Goal: Information Seeking & Learning: Learn about a topic

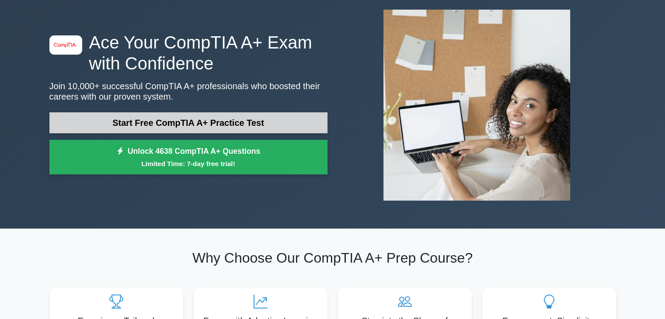
click at [214, 112] on link "Start Free CompTIA A+ Practice Test" at bounding box center [188, 122] width 278 height 21
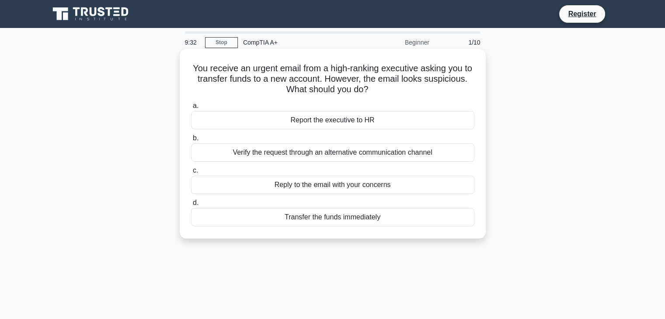
click at [290, 149] on div "Verify the request through an alternative communication channel" at bounding box center [332, 152] width 283 height 18
click at [191, 141] on input "b. Verify the request through an alternative communication channel" at bounding box center [191, 139] width 0 height 6
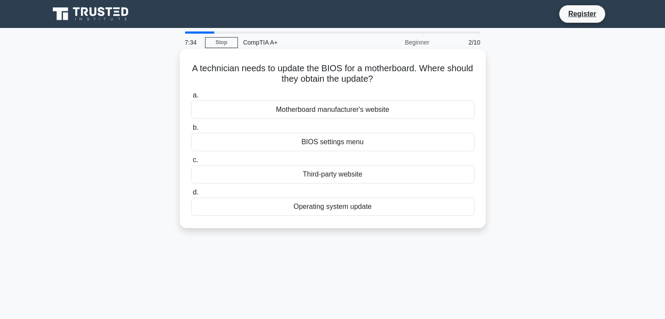
click at [326, 206] on div "Operating system update" at bounding box center [332, 207] width 283 height 18
click at [191, 195] on input "d. Operating system update" at bounding box center [191, 193] width 0 height 6
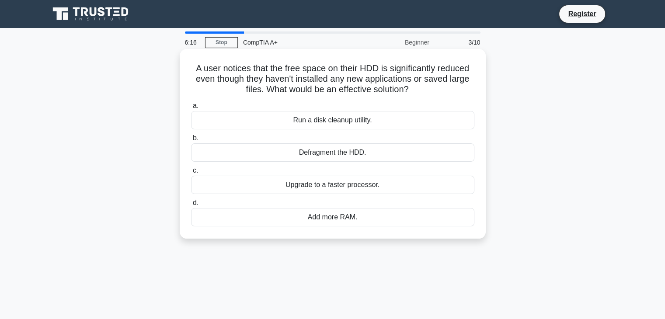
click at [327, 121] on div "Run a disk cleanup utility." at bounding box center [332, 120] width 283 height 18
click at [191, 109] on input "a. Run a disk cleanup utility." at bounding box center [191, 106] width 0 height 6
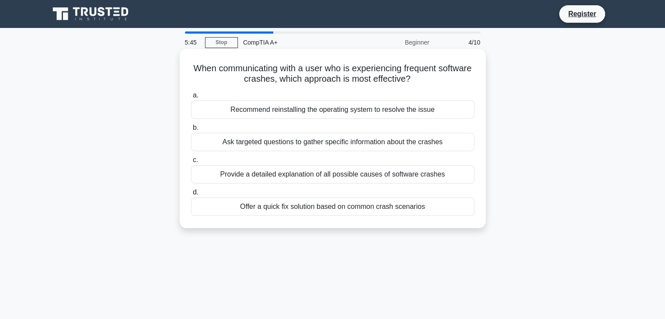
click at [296, 114] on div "Recommend reinstalling the operating system to resolve the issue" at bounding box center [332, 110] width 283 height 18
click at [191, 98] on input "a. Recommend reinstalling the operating system to resolve the issue" at bounding box center [191, 96] width 0 height 6
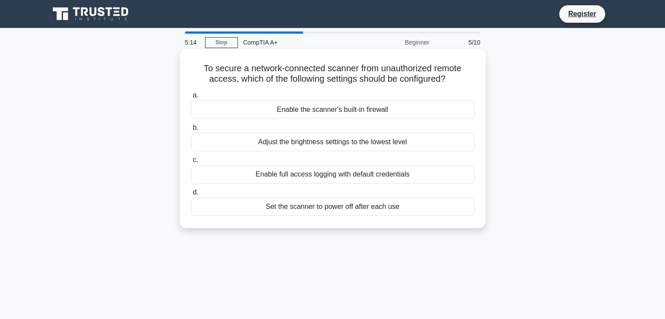
click at [331, 125] on label "b. Adjust the brightness settings to the lowest level" at bounding box center [332, 136] width 283 height 29
click at [191, 125] on input "b. Adjust the brightness settings to the lowest level" at bounding box center [191, 128] width 0 height 6
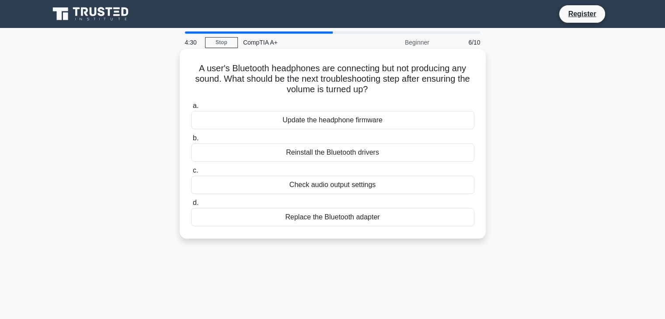
click at [351, 187] on div "Check audio output settings" at bounding box center [332, 185] width 283 height 18
click at [191, 174] on input "c. Check audio output settings" at bounding box center [191, 171] width 0 height 6
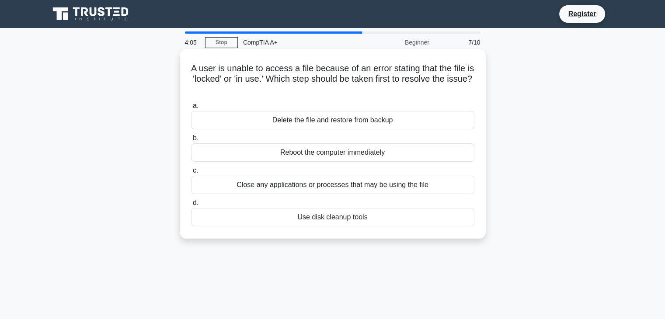
click at [282, 182] on div "Close any applications or processes that may be using the file" at bounding box center [332, 185] width 283 height 18
click at [191, 174] on input "c. Close any applications or processes that may be using the file" at bounding box center [191, 171] width 0 height 6
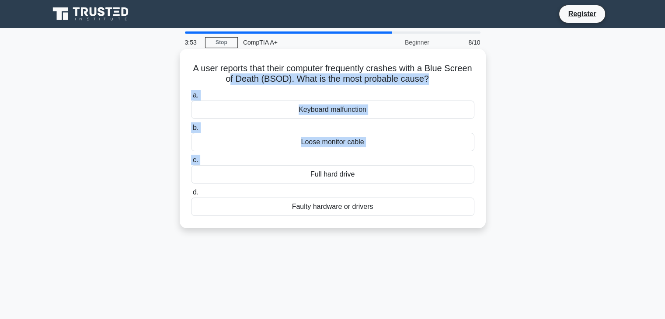
drag, startPoint x: 244, startPoint y: 77, endPoint x: 265, endPoint y: 179, distance: 103.6
click at [265, 179] on div "A user reports that their computer frequently crashes with a Blue Screen of Dea…" at bounding box center [332, 138] width 299 height 172
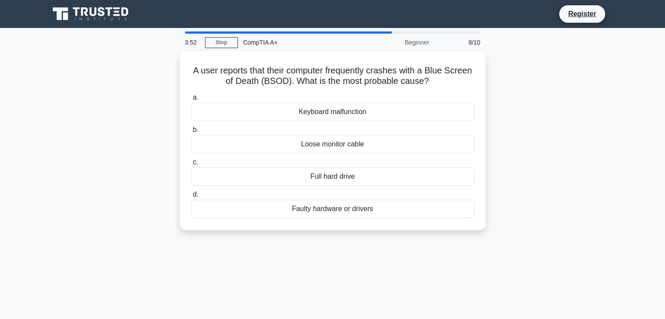
click at [261, 256] on div "3:52 Stop CompTIA A+ Beginner 8/10 A user reports that their computer frequentl…" at bounding box center [332, 249] width 577 height 437
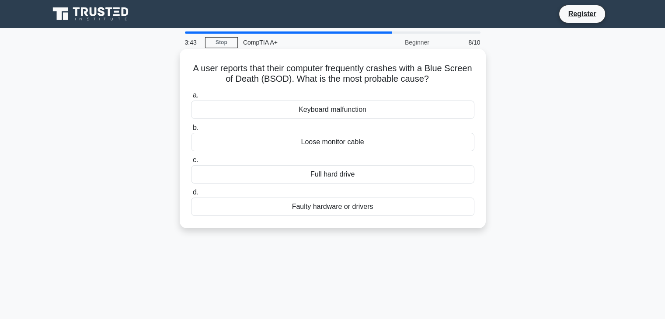
click at [310, 147] on div "Loose monitor cable" at bounding box center [332, 142] width 283 height 18
click at [191, 131] on input "b. Loose monitor cable" at bounding box center [191, 128] width 0 height 6
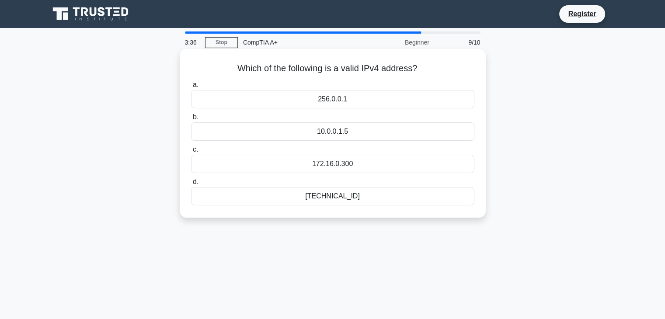
click at [296, 197] on div "192.168.0.1" at bounding box center [332, 196] width 283 height 18
click at [191, 185] on input "d. 192.168.0.1" at bounding box center [191, 182] width 0 height 6
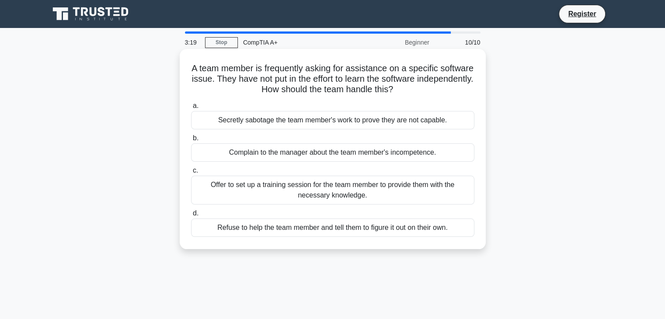
click at [279, 195] on div "Offer to set up a training session for the team member to provide them with the…" at bounding box center [332, 190] width 283 height 29
click at [191, 174] on input "c. Offer to set up a training session for the team member to provide them with …" at bounding box center [191, 171] width 0 height 6
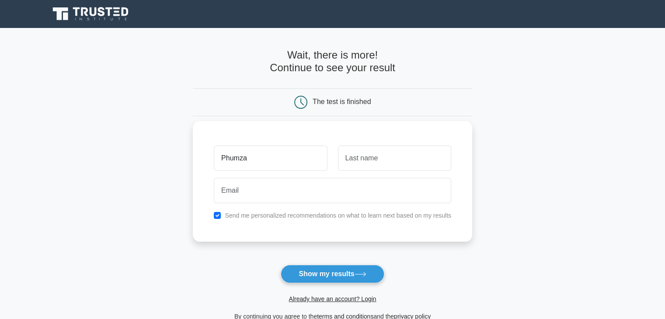
type input "Phumza"
click at [359, 162] on input "text" at bounding box center [394, 158] width 113 height 25
type input "Mphambo"
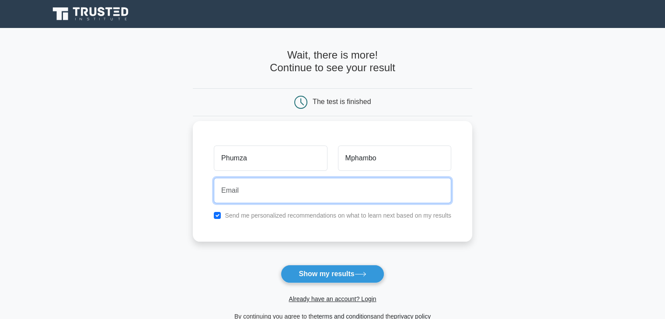
click at [345, 198] on input "email" at bounding box center [332, 190] width 237 height 25
type input "mphamboevidence@gmail.com"
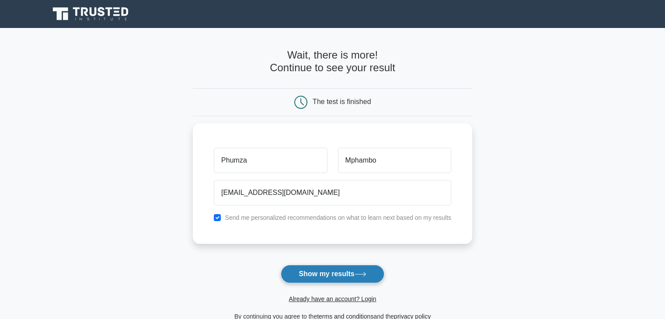
click at [332, 269] on button "Show my results" at bounding box center [332, 274] width 103 height 18
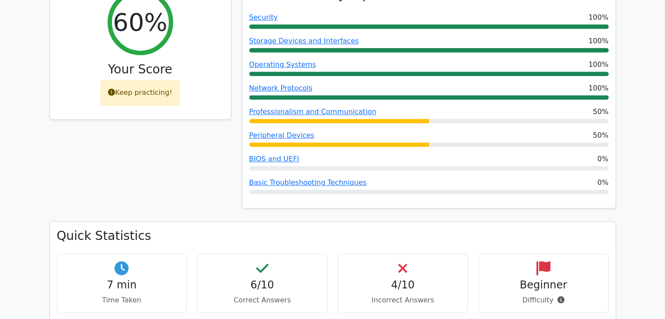
scroll to position [372, 0]
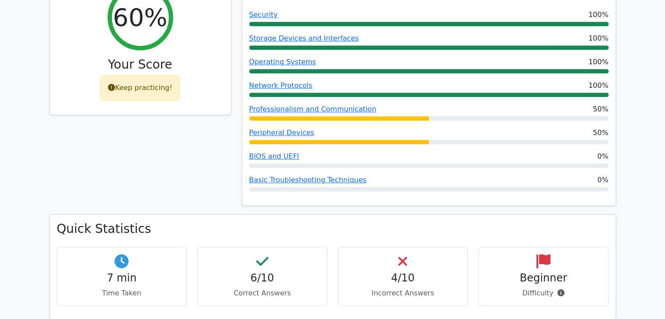
click at [412, 272] on h4 "4/10" at bounding box center [402, 278] width 115 height 13
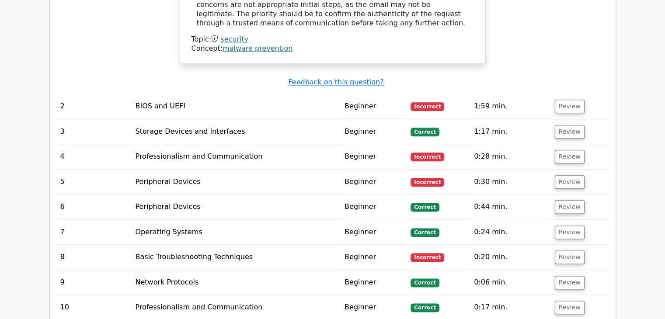
scroll to position [1045, 0]
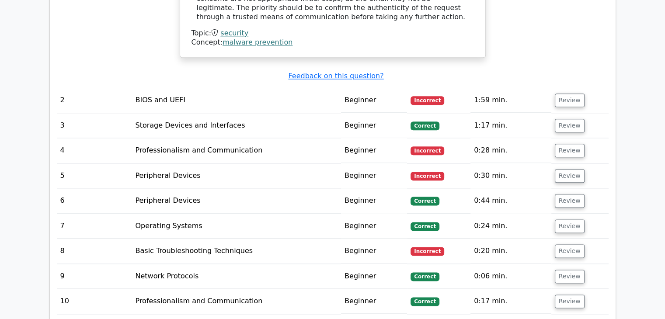
click at [341, 88] on td "BIOS and UEFI" at bounding box center [236, 100] width 209 height 25
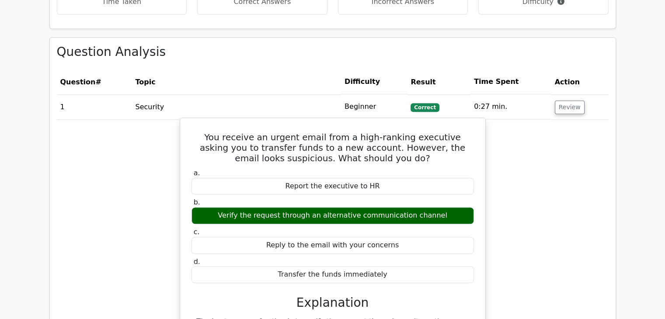
scroll to position [665, 0]
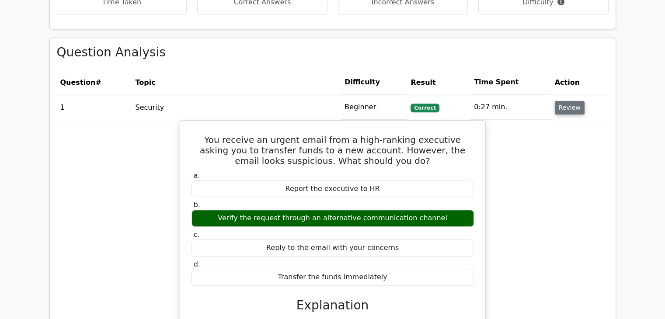
click at [558, 101] on button "Review" at bounding box center [570, 108] width 30 height 14
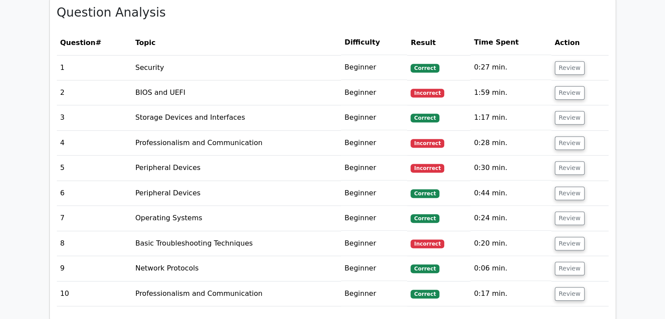
scroll to position [705, 0]
click at [558, 86] on button "Review" at bounding box center [570, 93] width 30 height 14
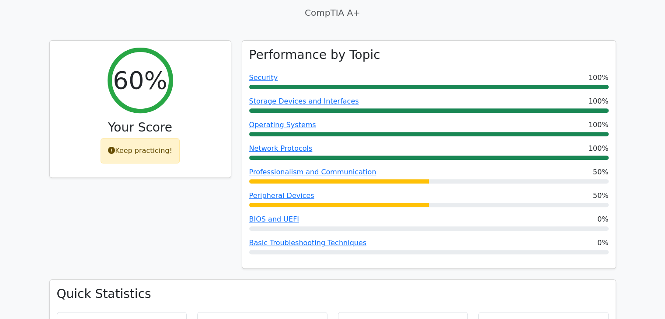
scroll to position [307, 0]
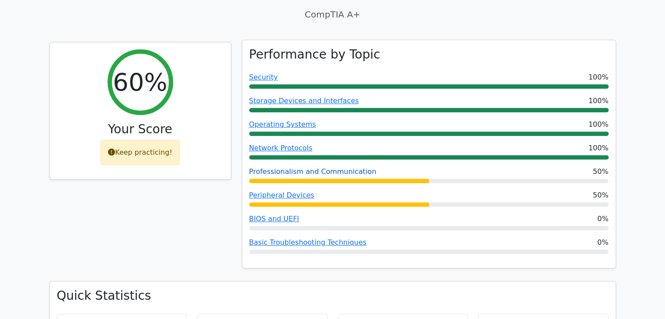
click at [275, 167] on link "Professionalism and Communication" at bounding box center [312, 171] width 127 height 8
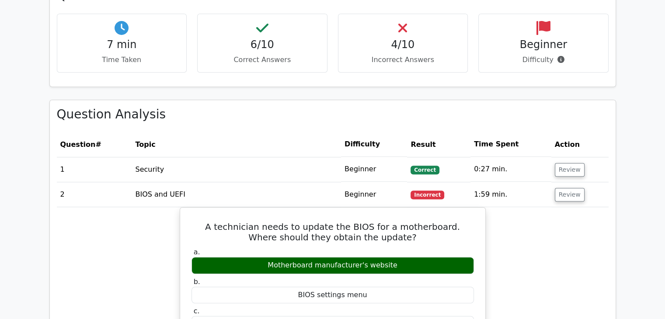
scroll to position [633, 0]
